Goal: Information Seeking & Learning: Learn about a topic

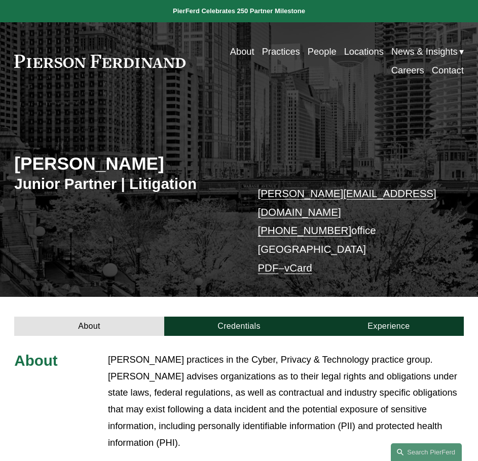
click at [252, 279] on div "[PERSON_NAME] Junior Partner | Litigation [PERSON_NAME][EMAIL_ADDRESS][DOMAIN_N…" at bounding box center [239, 205] width 478 height 183
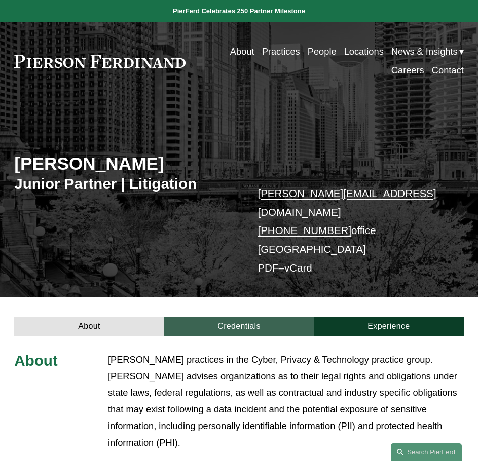
click at [247, 318] on link "Credentials" at bounding box center [238, 326] width 149 height 19
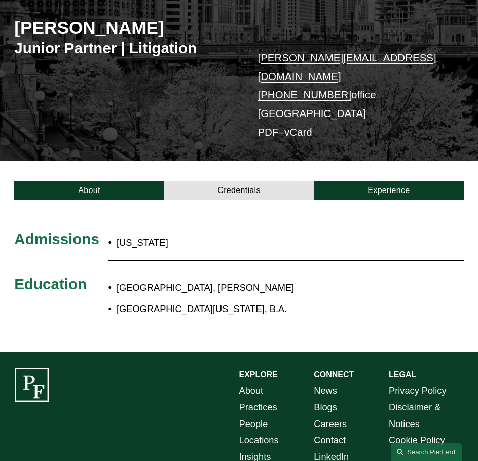
scroll to position [199, 0]
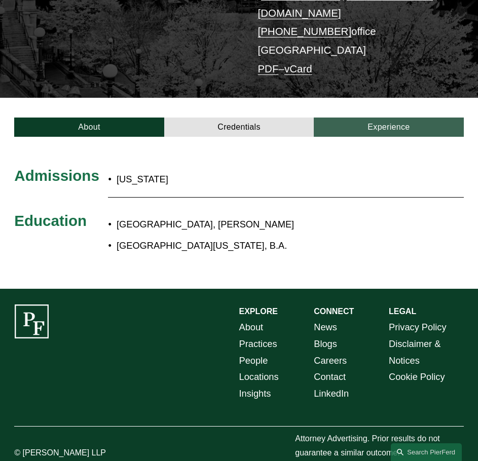
click at [368, 118] on link "Experience" at bounding box center [388, 127] width 149 height 19
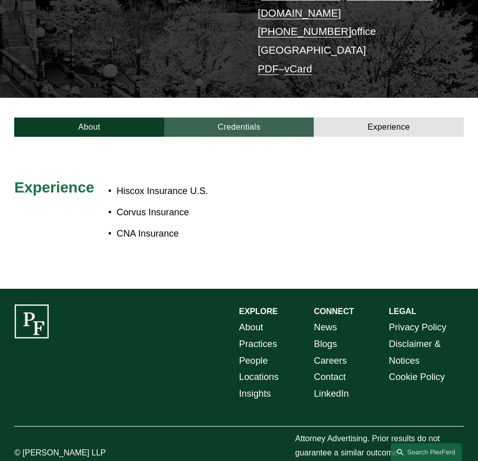
click at [222, 118] on link "Credentials" at bounding box center [238, 127] width 149 height 19
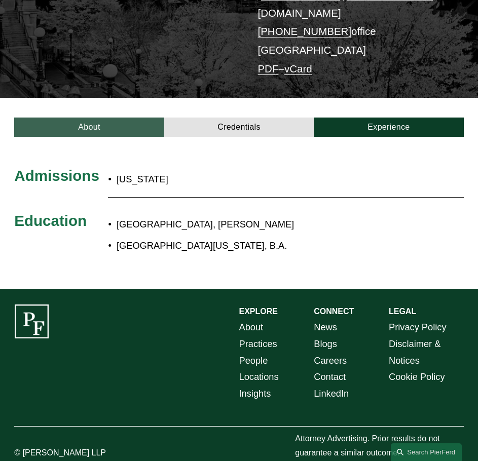
click at [118, 118] on link "About" at bounding box center [88, 127] width 149 height 19
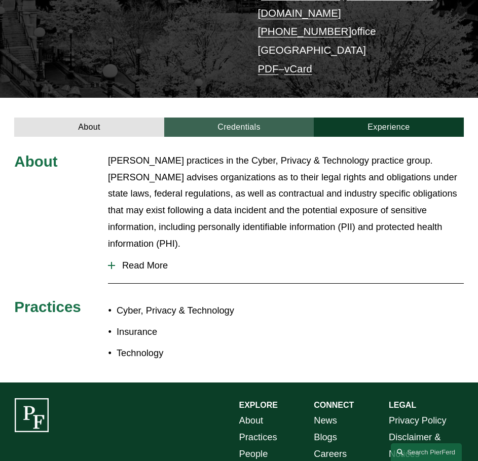
click at [247, 118] on link "Credentials" at bounding box center [238, 127] width 149 height 19
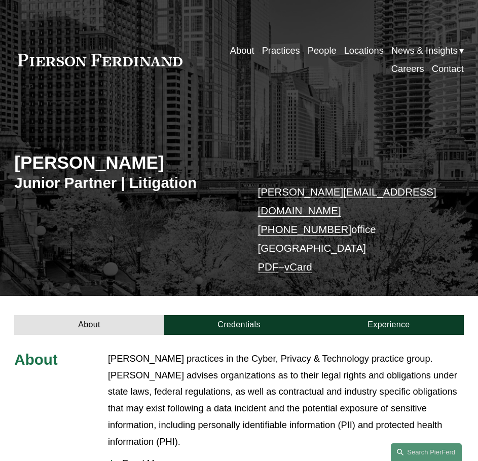
scroll to position [253, 0]
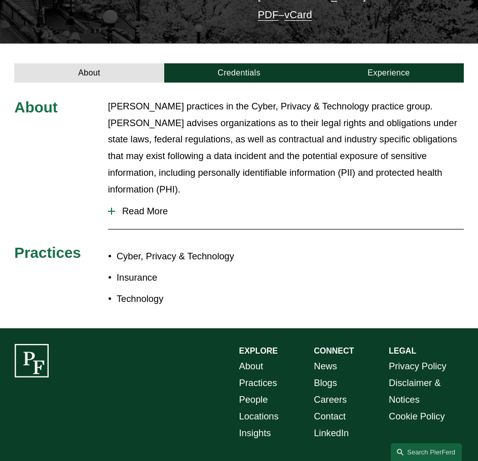
click at [150, 206] on span "Read More" at bounding box center [289, 211] width 349 height 11
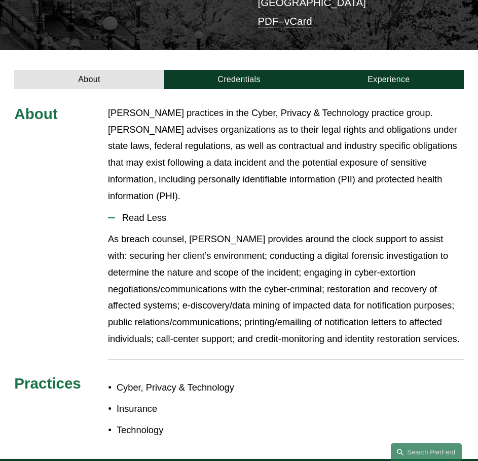
scroll to position [203, 0]
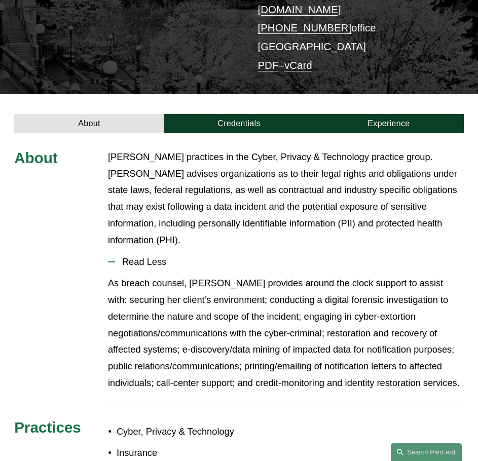
click at [455, 22] on div "[PERSON_NAME] Junior Partner | Litigation [PERSON_NAME][EMAIL_ADDRESS][DOMAIN_N…" at bounding box center [239, 3] width 478 height 183
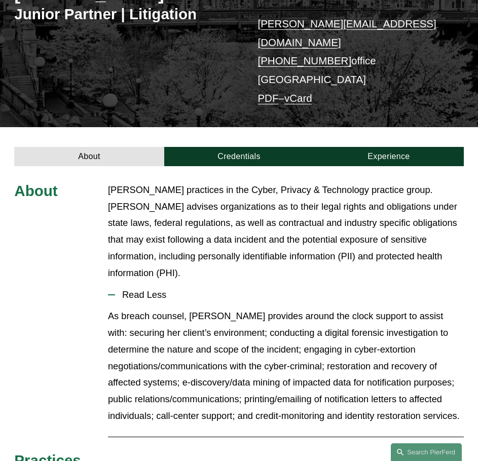
scroll to position [152, 0]
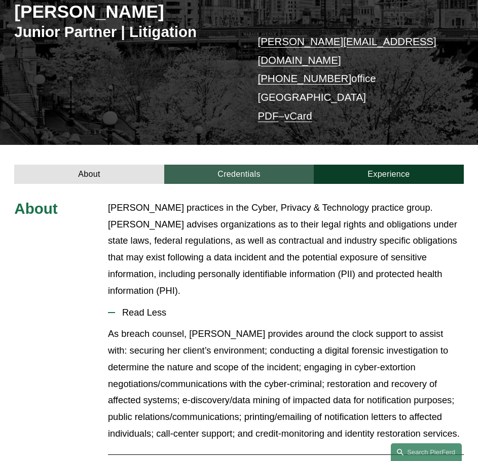
click at [248, 165] on link "Credentials" at bounding box center [238, 174] width 149 height 19
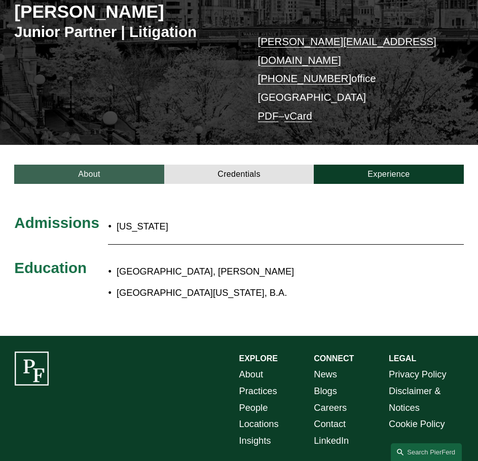
click at [115, 165] on link "About" at bounding box center [88, 174] width 149 height 19
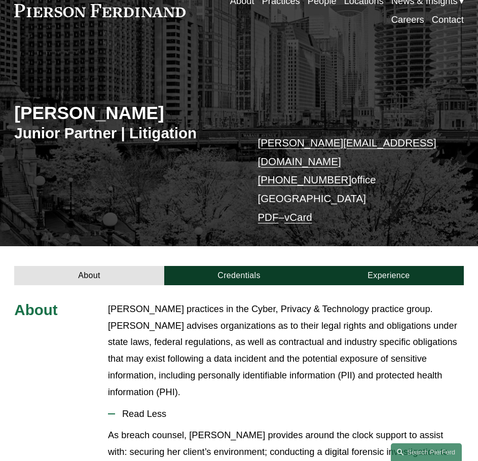
scroll to position [0, 0]
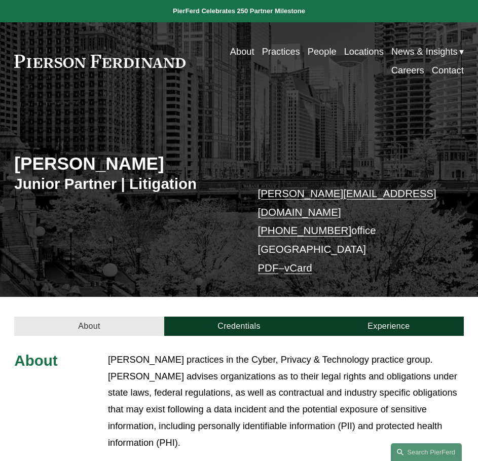
click at [123, 317] on link "About" at bounding box center [88, 326] width 149 height 19
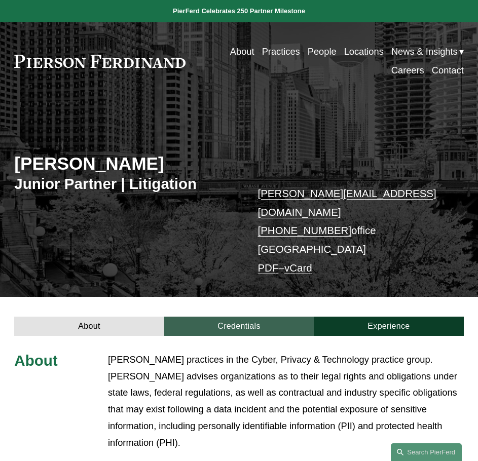
click at [193, 317] on link "Credentials" at bounding box center [238, 326] width 149 height 19
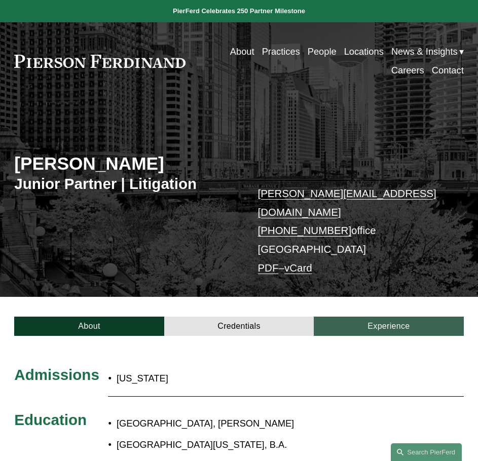
click at [394, 317] on link "Experience" at bounding box center [388, 326] width 149 height 19
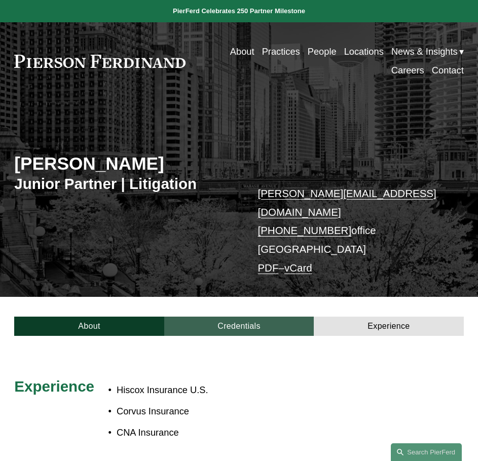
click at [240, 317] on link "Credentials" at bounding box center [238, 326] width 149 height 19
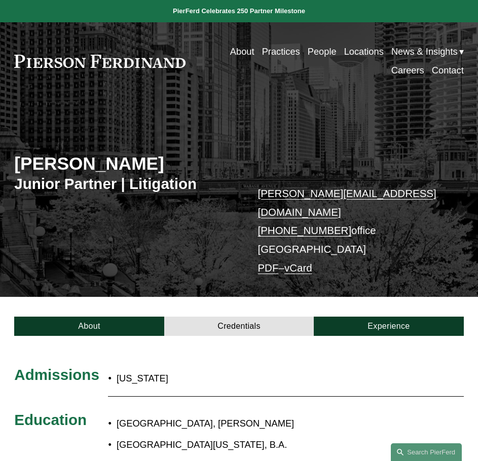
click at [121, 336] on div at bounding box center [239, 412] width 478 height 152
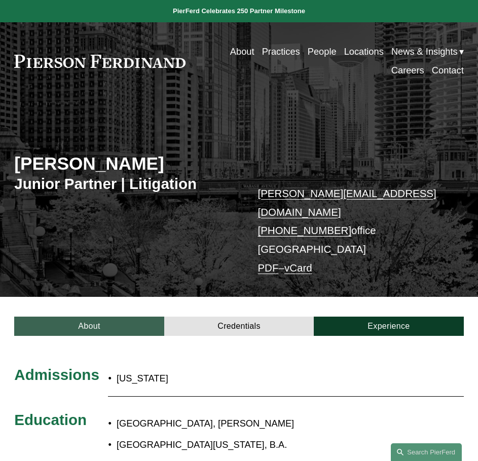
click at [121, 317] on link "About" at bounding box center [88, 326] width 149 height 19
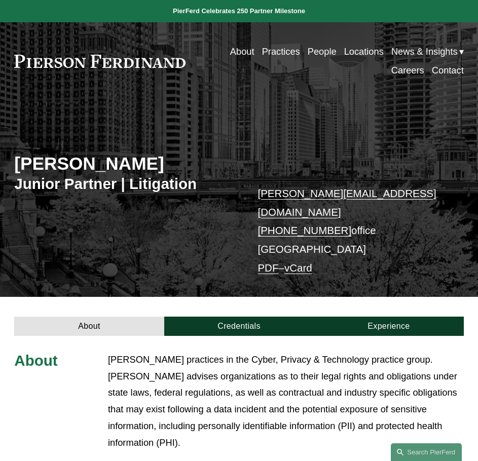
drag, startPoint x: 15, startPoint y: 162, endPoint x: 167, endPoint y: 163, distance: 152.0
click at [167, 163] on h2 "[PERSON_NAME]" at bounding box center [126, 164] width 224 height 22
copy h2 "[PERSON_NAME]"
